Goal: Contribute content

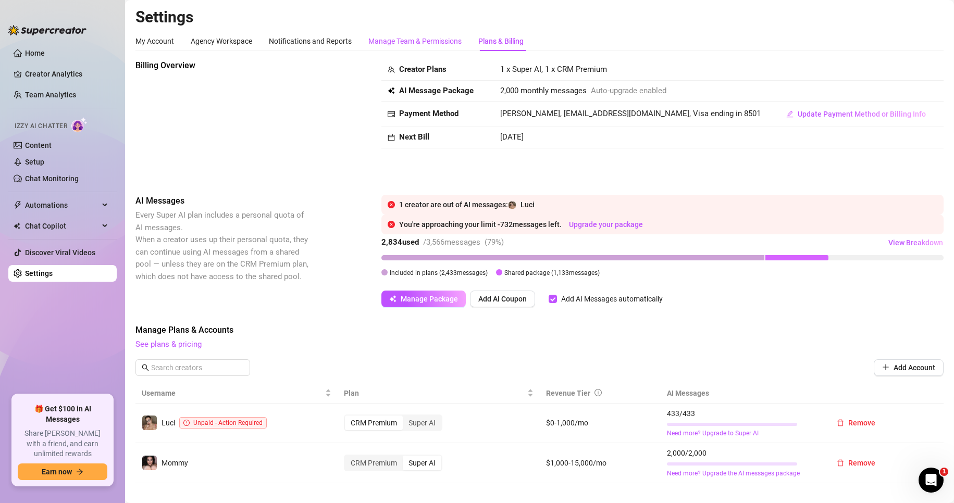
click at [419, 43] on div "Manage Team & Permissions" at bounding box center [414, 40] width 93 height 11
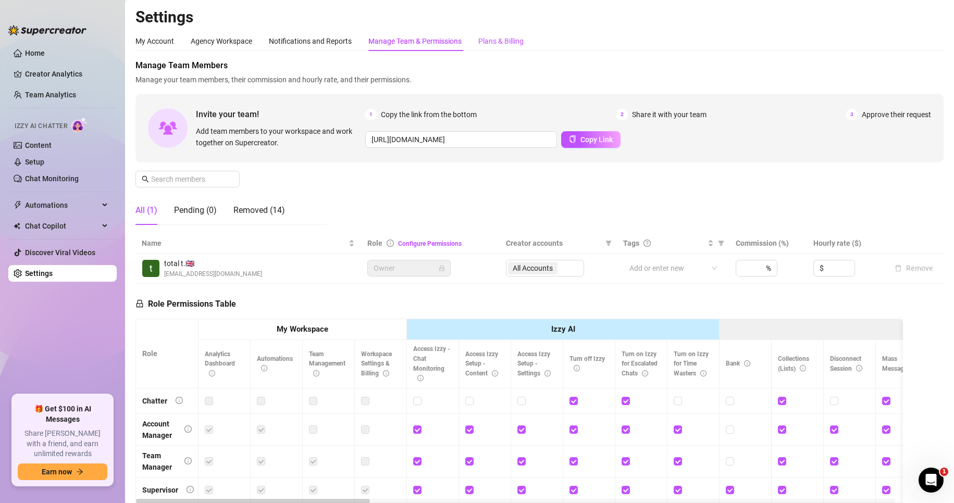
click at [508, 40] on div "Plans & Billing" at bounding box center [500, 40] width 45 height 11
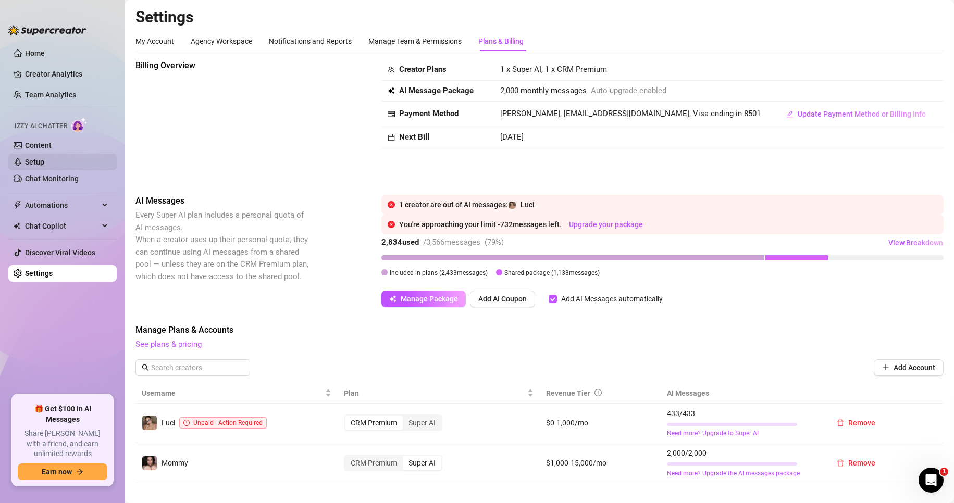
click at [41, 160] on link "Setup" at bounding box center [34, 162] width 19 height 8
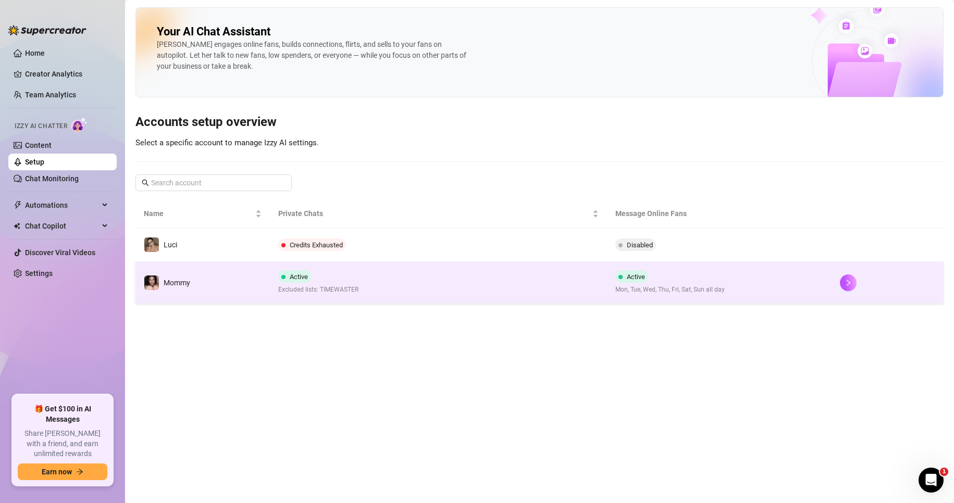
click at [411, 281] on td "Active Excluded lists: TIMEWASTER" at bounding box center [438, 283] width 337 height 42
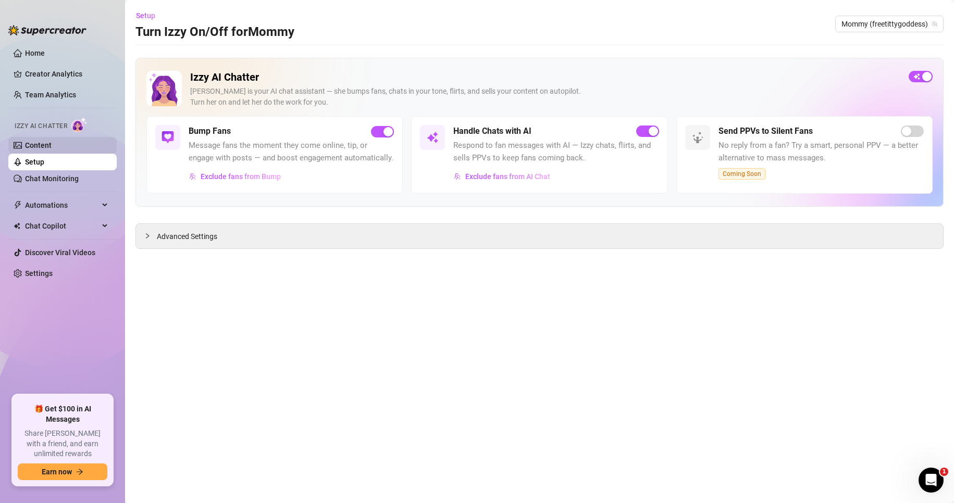
click at [52, 143] on link "Content" at bounding box center [38, 145] width 27 height 8
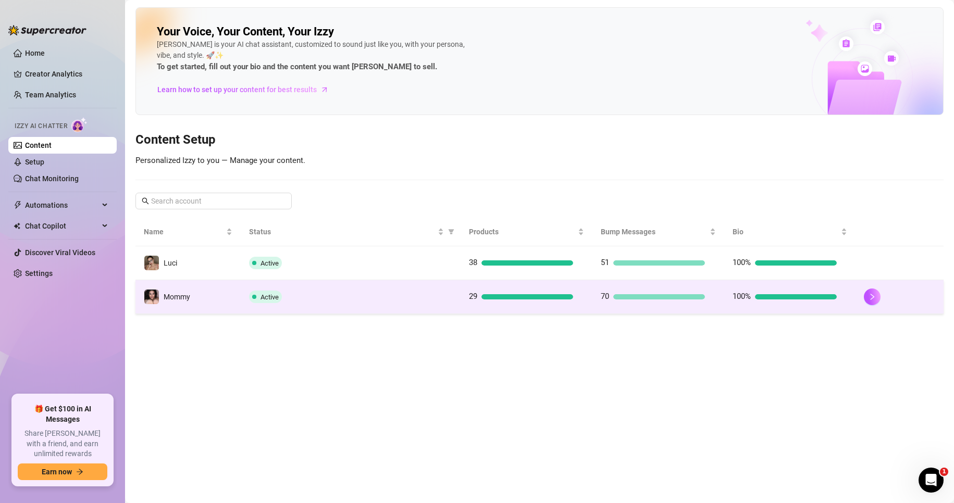
click at [291, 302] on div "Active" at bounding box center [350, 297] width 203 height 13
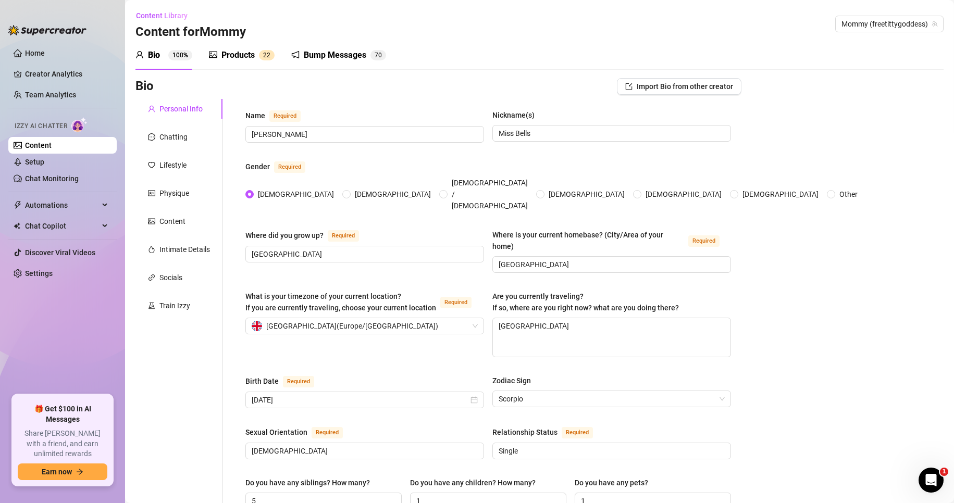
click at [259, 56] on sup "2 2" at bounding box center [267, 55] width 16 height 10
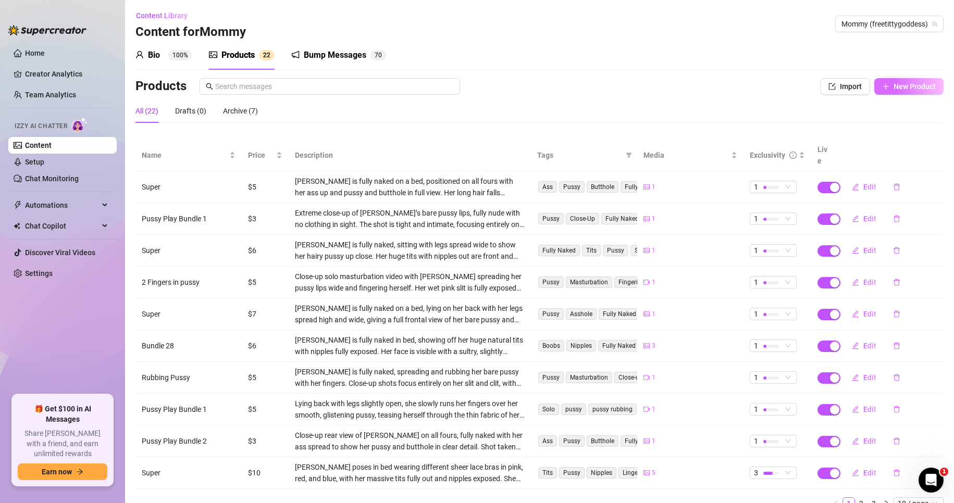
click at [902, 88] on span "New Product" at bounding box center [915, 86] width 42 height 8
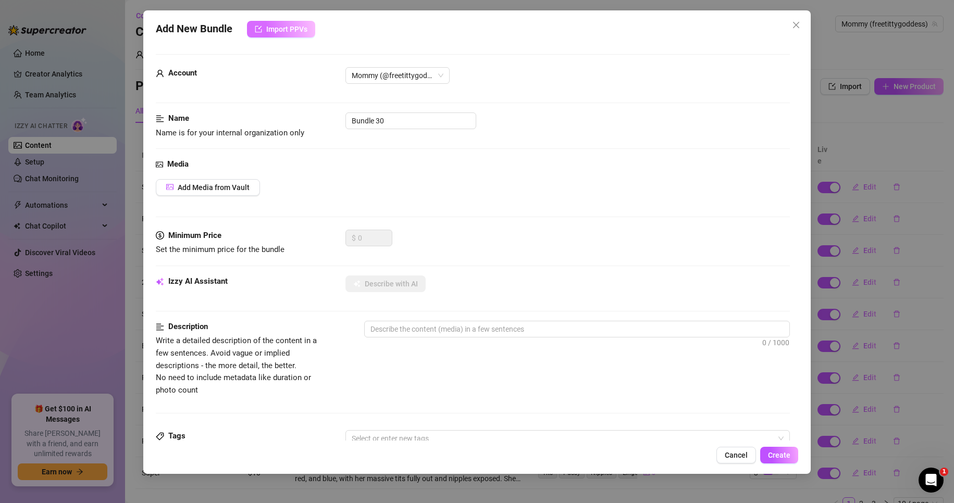
click at [280, 33] on span "Import PPVs" at bounding box center [286, 29] width 41 height 8
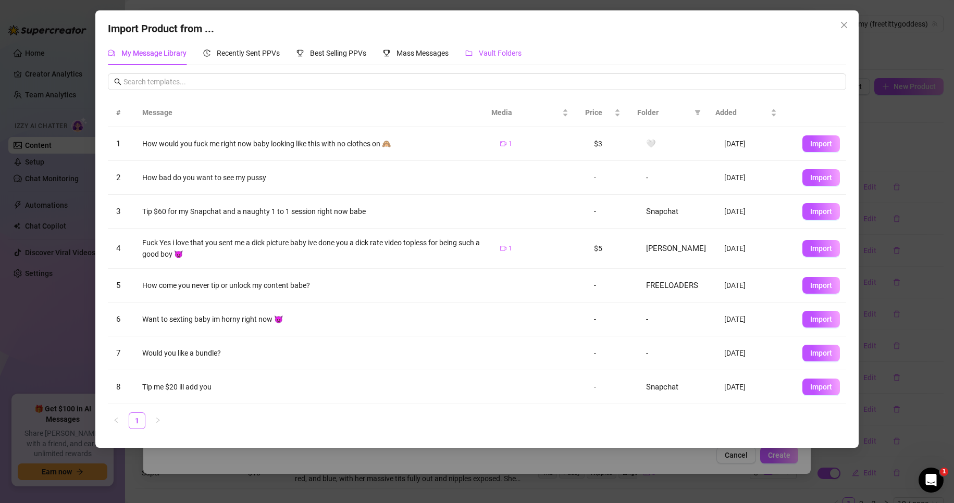
click at [517, 52] on span "Vault Folders" at bounding box center [500, 53] width 43 height 8
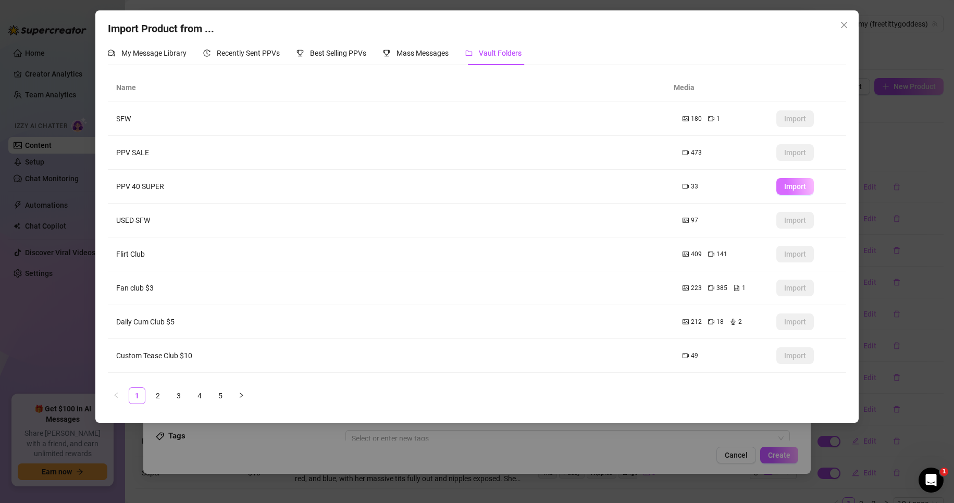
click at [784, 187] on span "Import" at bounding box center [795, 186] width 22 height 8
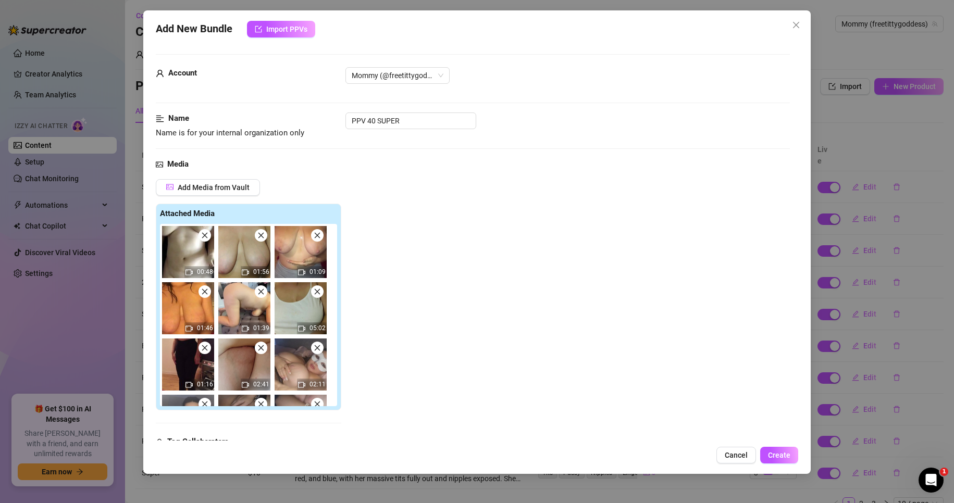
type textarea "Type your message here..."
click at [797, 27] on icon "close" at bounding box center [796, 25] width 8 height 8
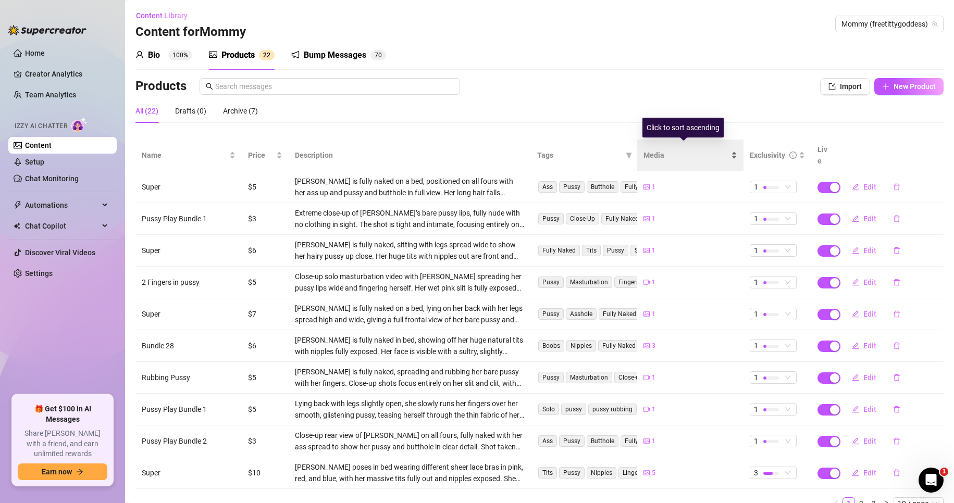
drag, startPoint x: 653, startPoint y: 142, endPoint x: 652, endPoint y: 147, distance: 5.2
click at [652, 150] on div "Media" at bounding box center [691, 155] width 94 height 11
click at [664, 154] on span "Media" at bounding box center [686, 155] width 85 height 11
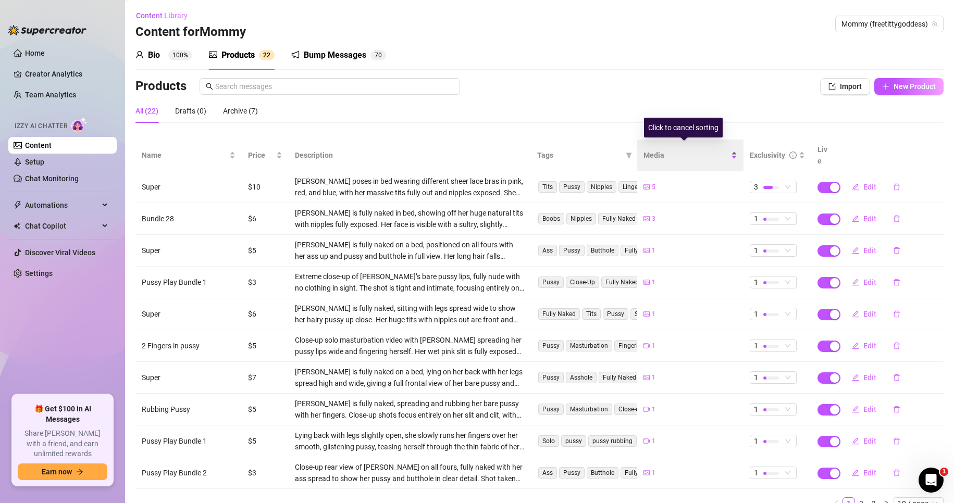
click at [661, 157] on div "Media" at bounding box center [691, 155] width 94 height 11
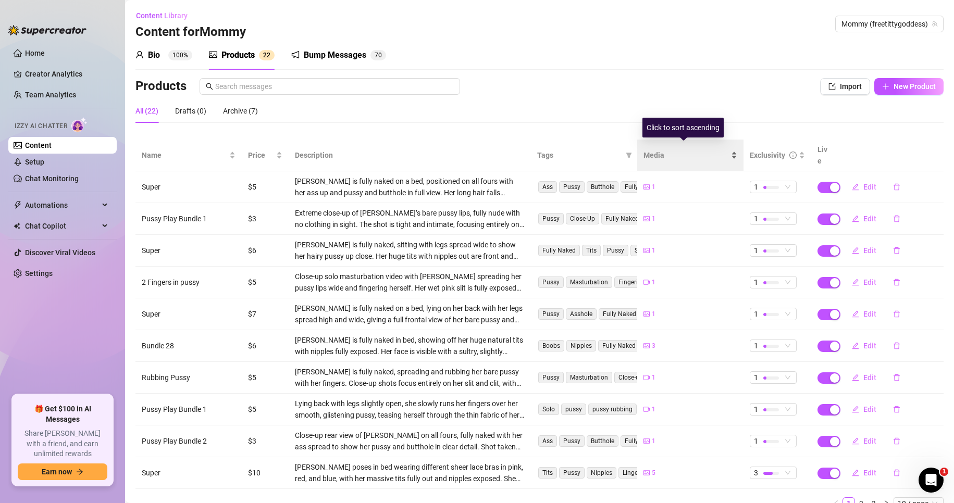
click at [722, 152] on div "Media" at bounding box center [691, 155] width 94 height 11
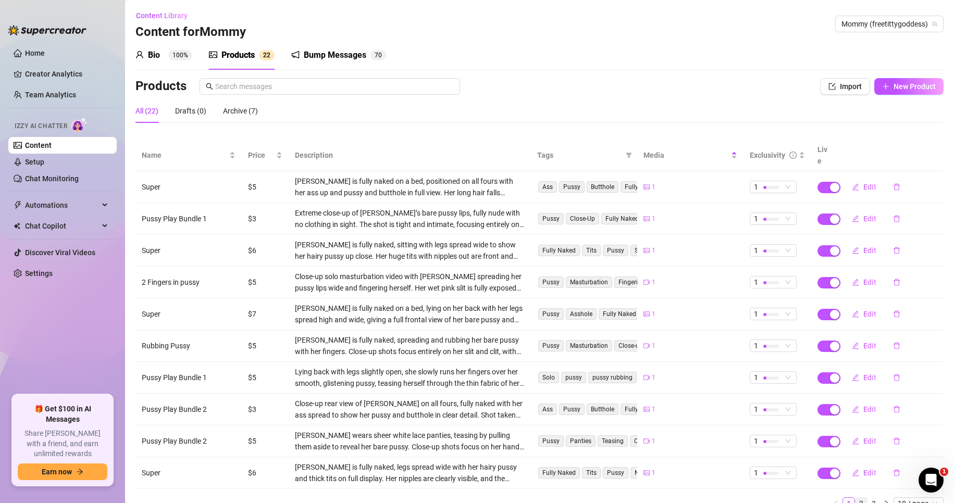
click at [856, 498] on link "2" at bounding box center [861, 503] width 11 height 11
